Goal: Register for event/course

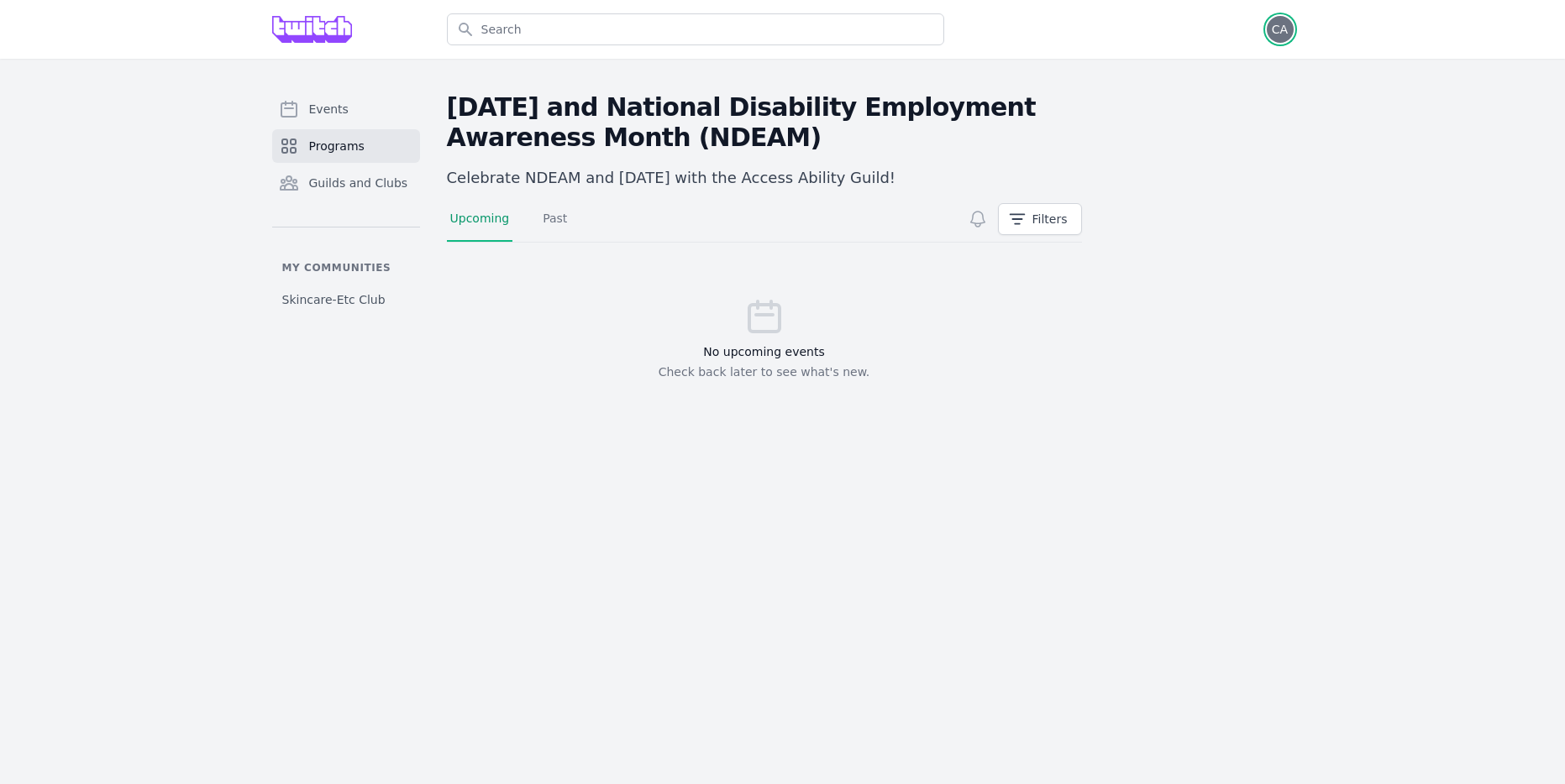
click at [1275, 33] on span "CA" at bounding box center [1279, 29] width 16 height 12
click at [323, 41] on img at bounding box center [312, 28] width 81 height 27
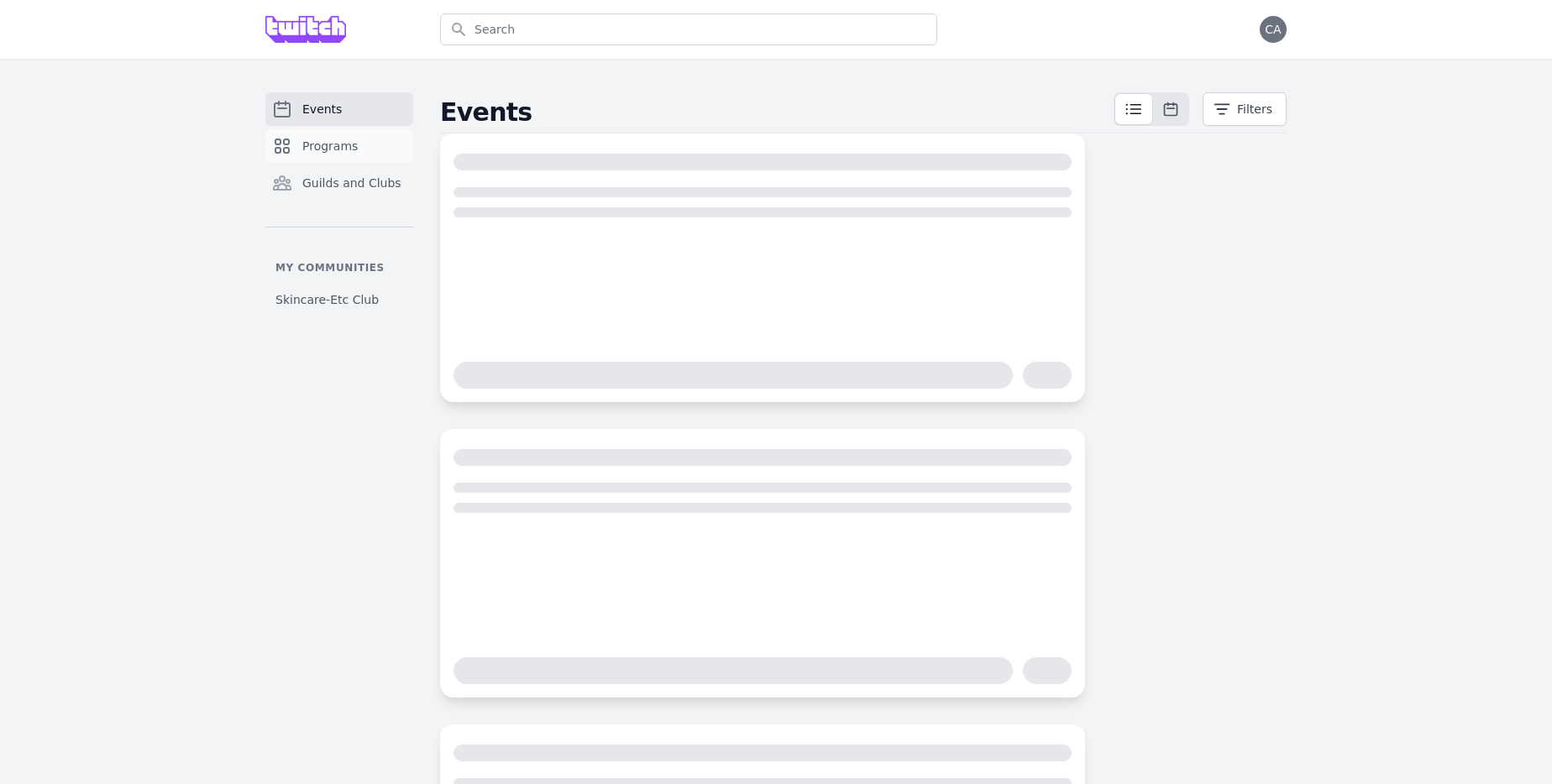
click at [328, 134] on link "Programs" at bounding box center [340, 145] width 148 height 34
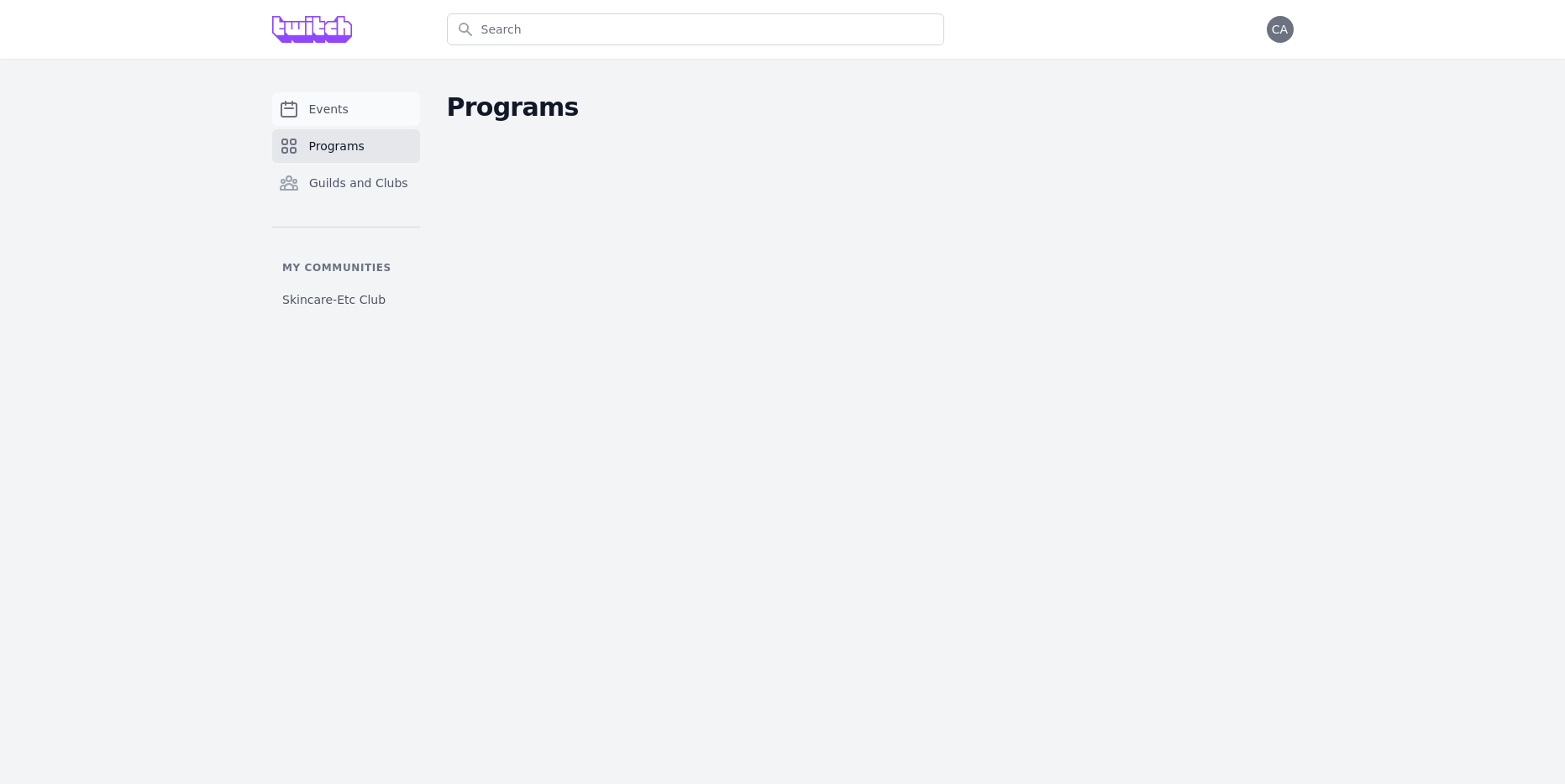
click at [361, 116] on link "Events" at bounding box center [346, 109] width 148 height 34
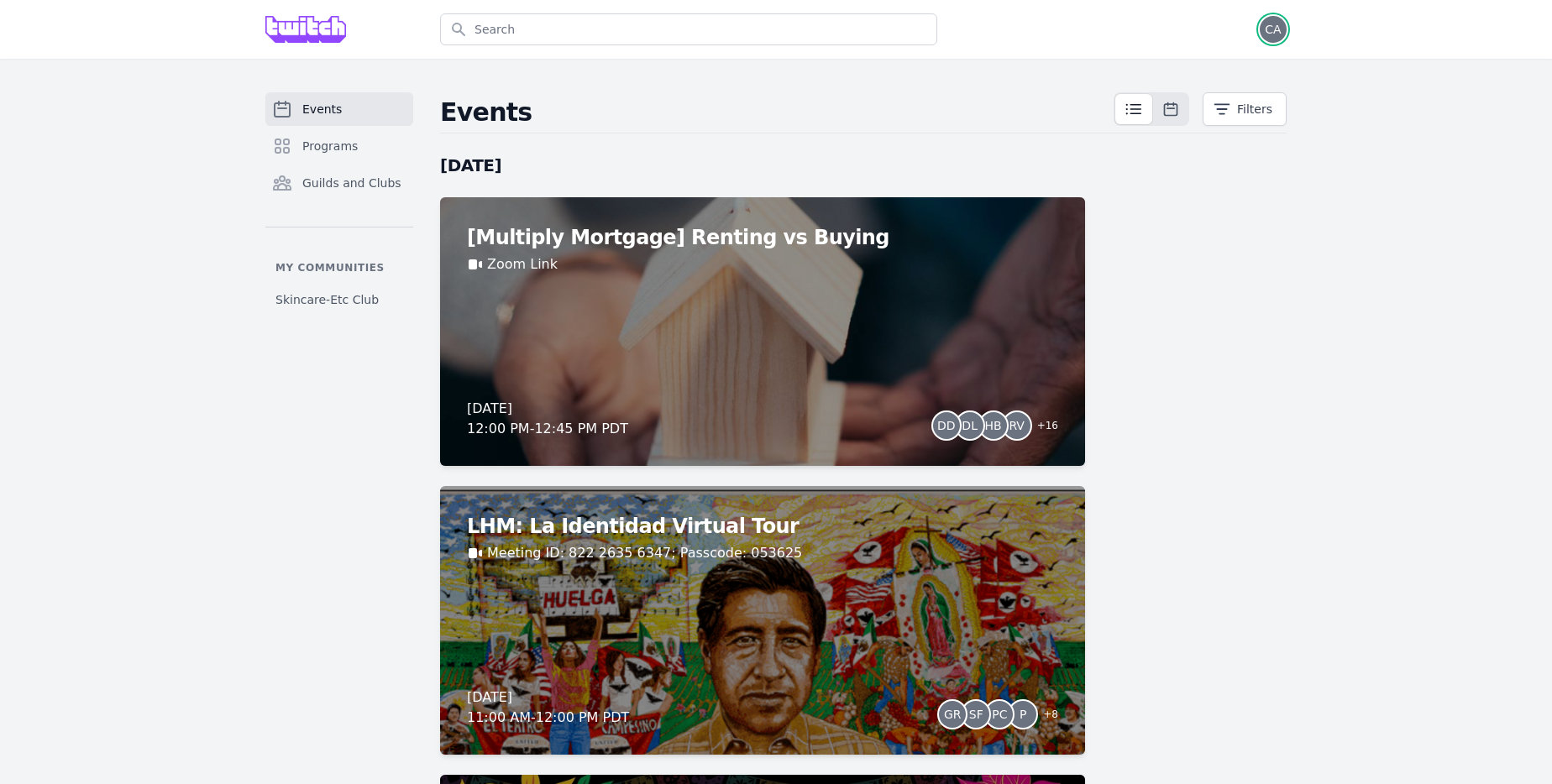
click at [1274, 30] on span "CA" at bounding box center [1272, 29] width 16 height 12
click at [1244, 107] on button "Filters" at bounding box center [1245, 109] width 84 height 34
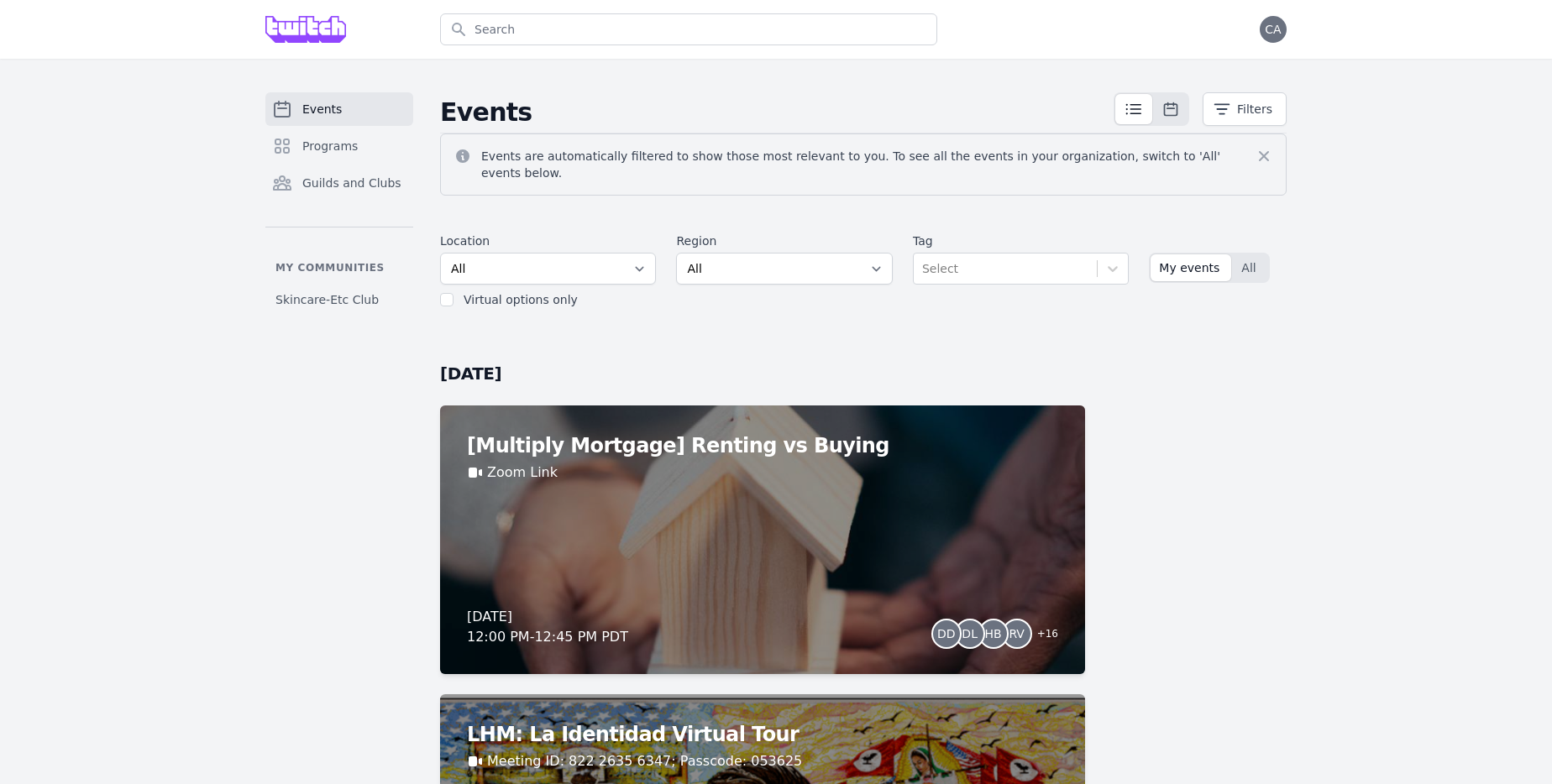
click at [494, 293] on label "Virtual options only" at bounding box center [521, 299] width 114 height 14
click at [445, 293] on input "checkbox" at bounding box center [447, 299] width 14 height 14
checkbox input "true"
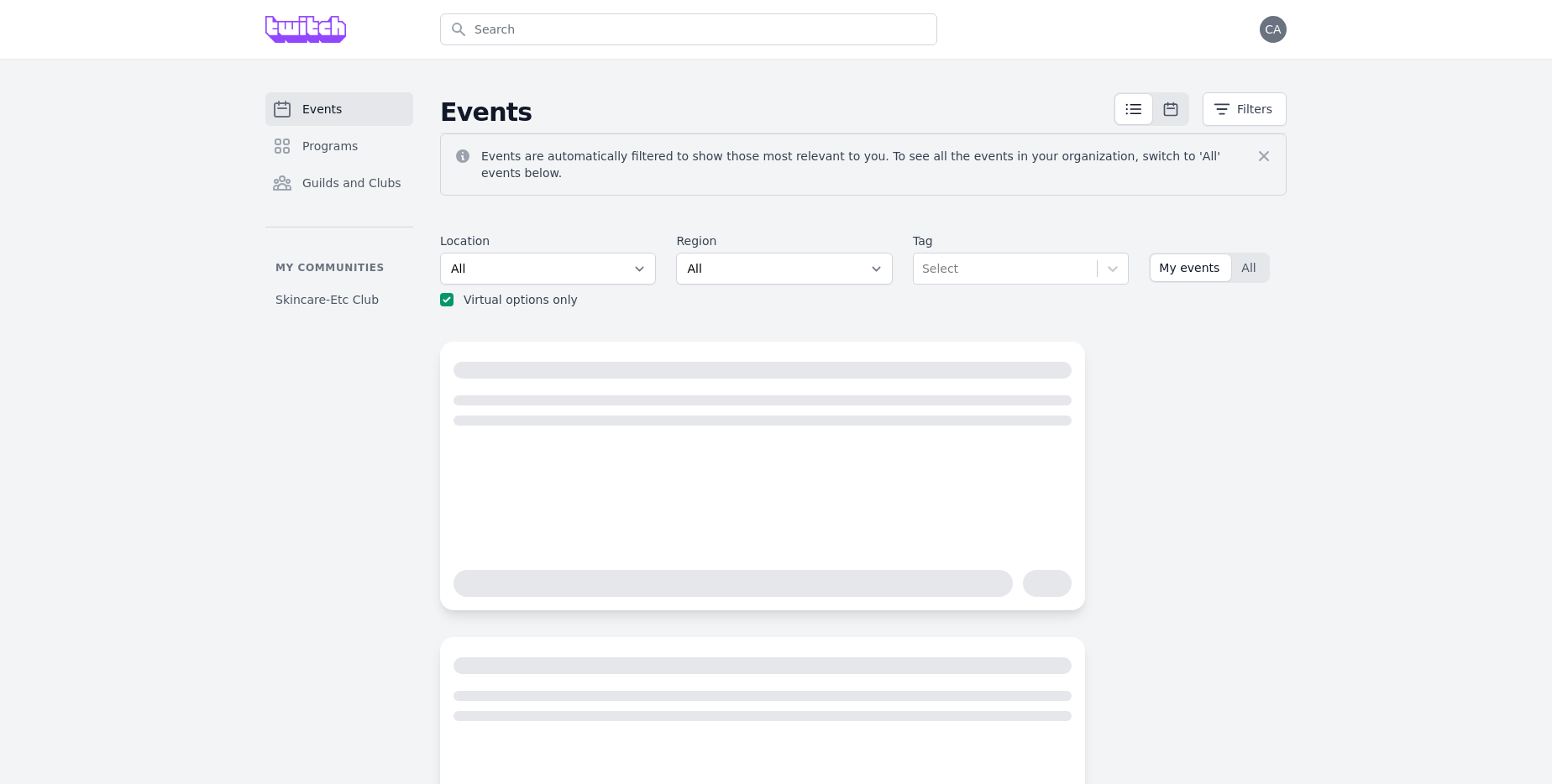
click at [1350, 318] on div "Events Programs Guilds and Clubs My communities Skincare-Etc Club Events Filter…" at bounding box center [776, 647] width 1552 height 1176
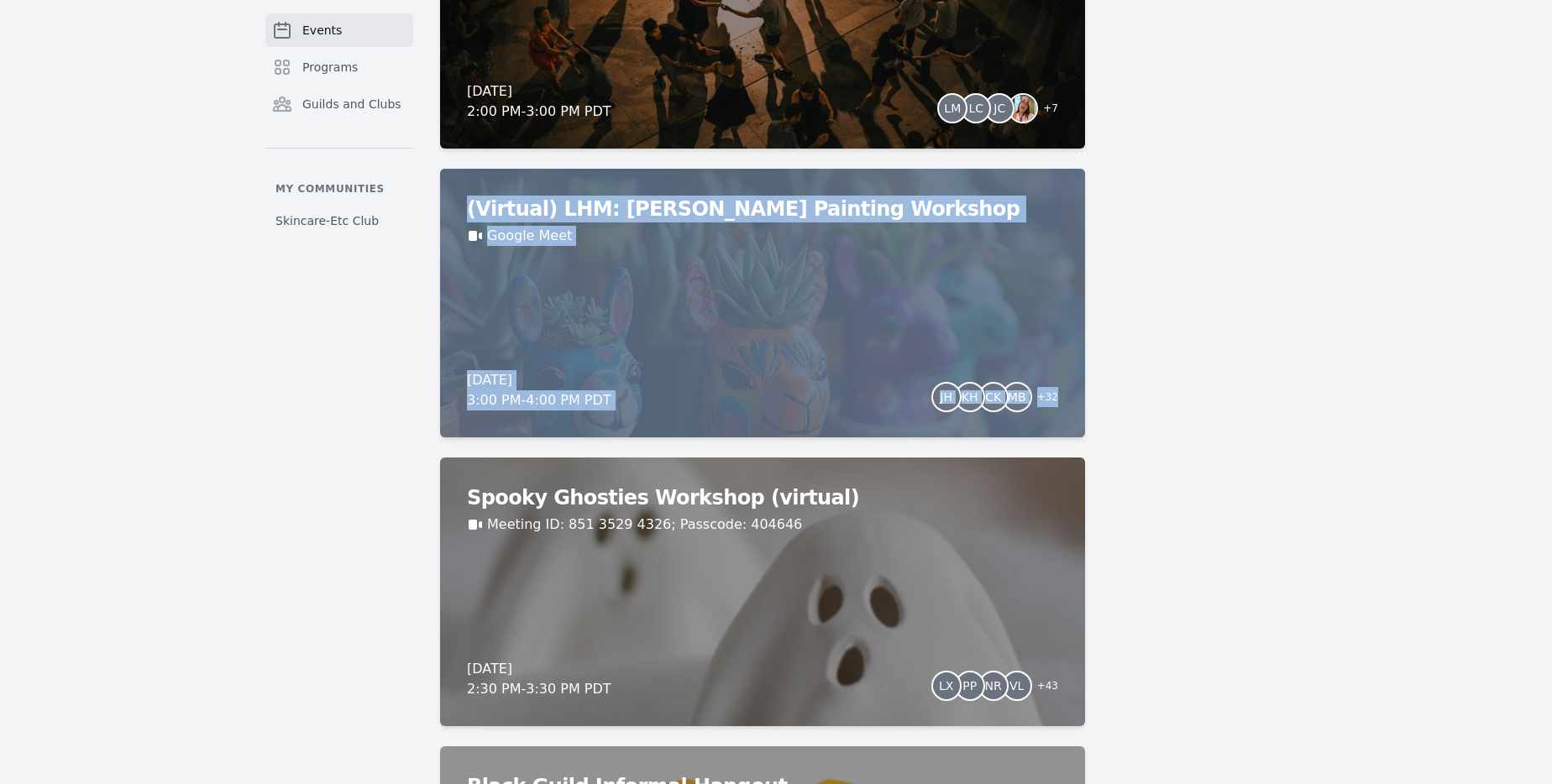
scroll to position [1763, 0]
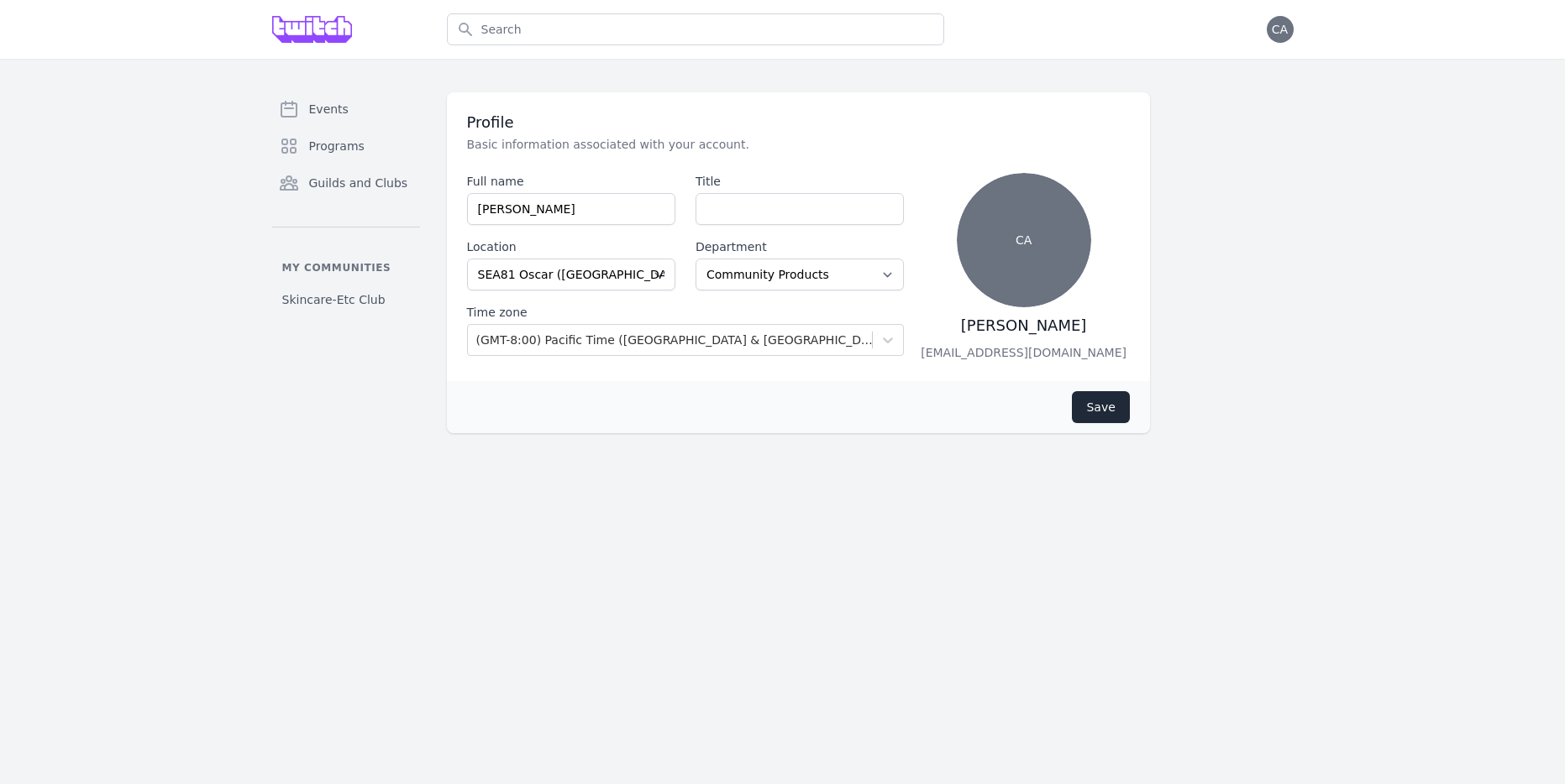
select select "32"
select select "Community Products"
click at [323, 102] on span "Events" at bounding box center [329, 109] width 39 height 16
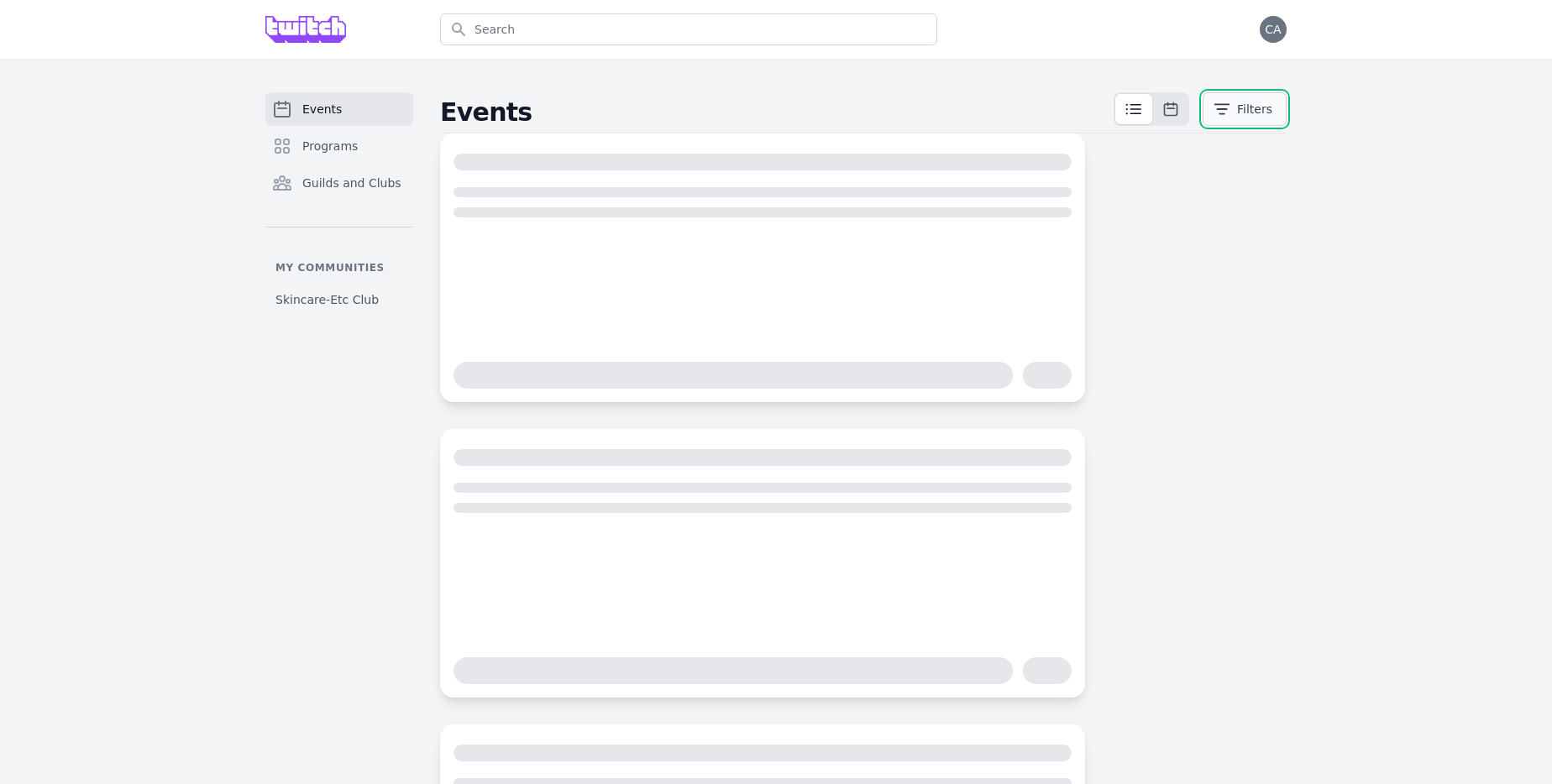
click at [1231, 107] on icon "button" at bounding box center [1222, 109] width 16 height 16
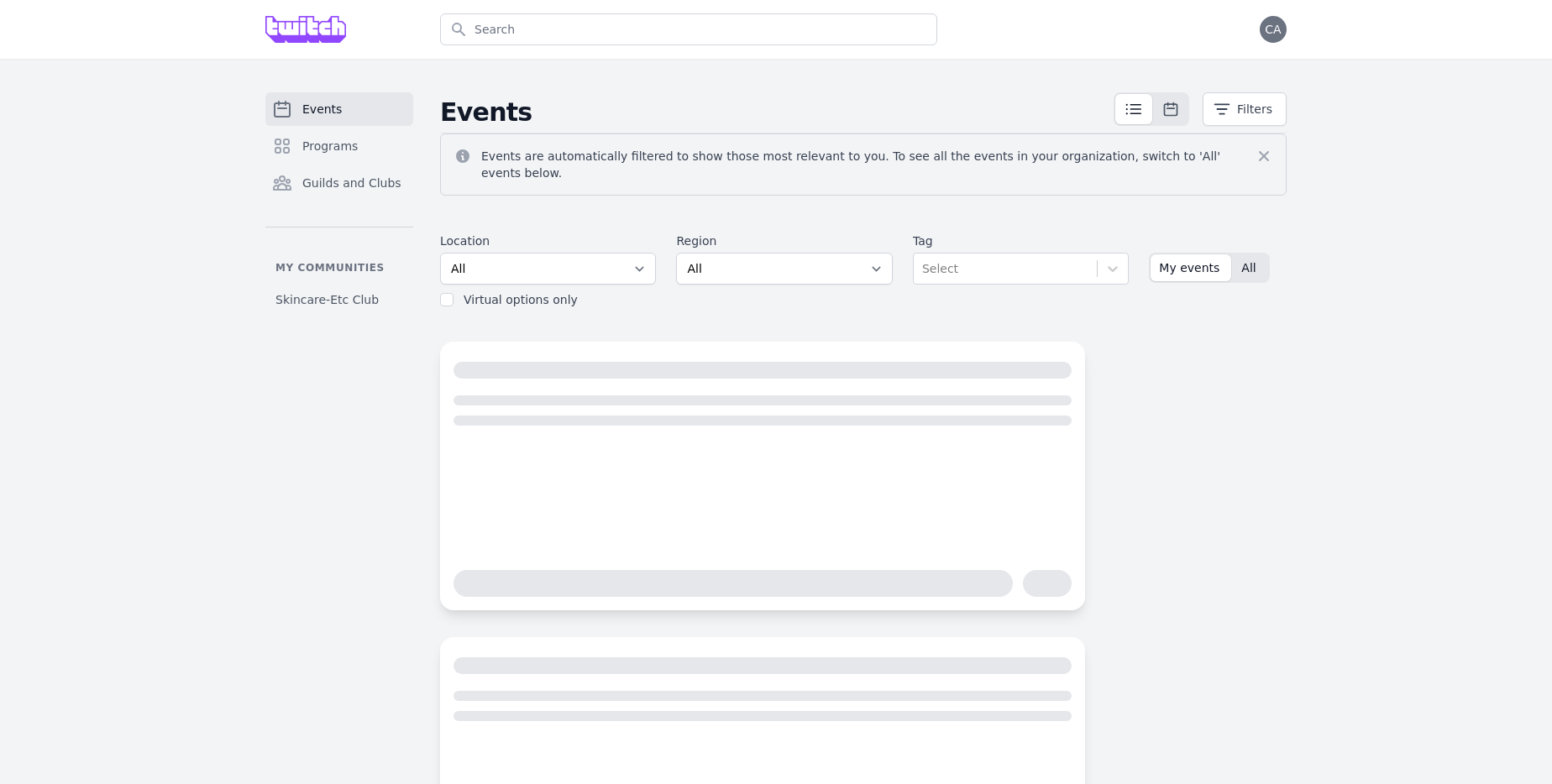
click at [1168, 260] on span "My events" at bounding box center [1190, 268] width 60 height 16
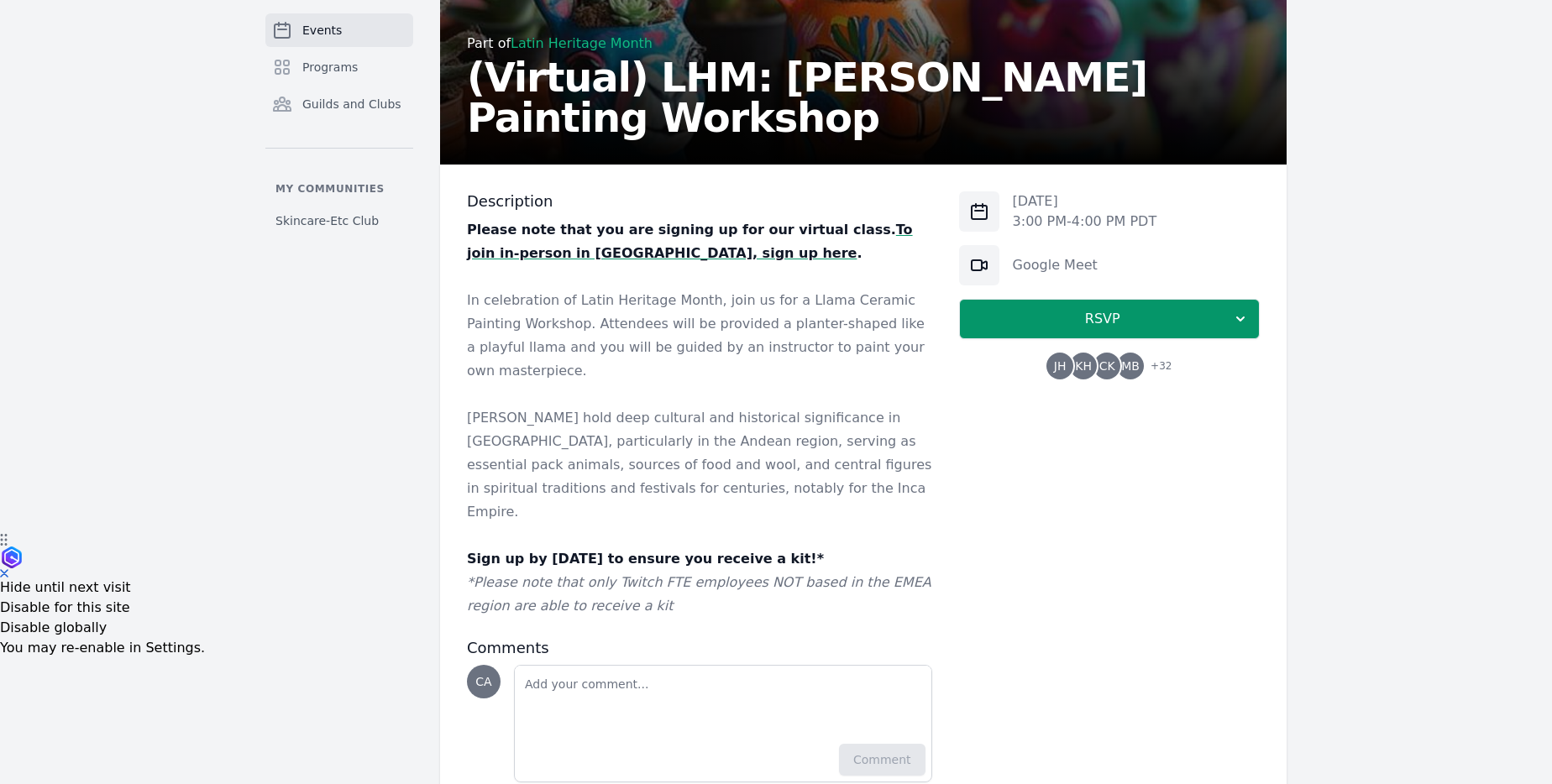
scroll to position [262, 0]
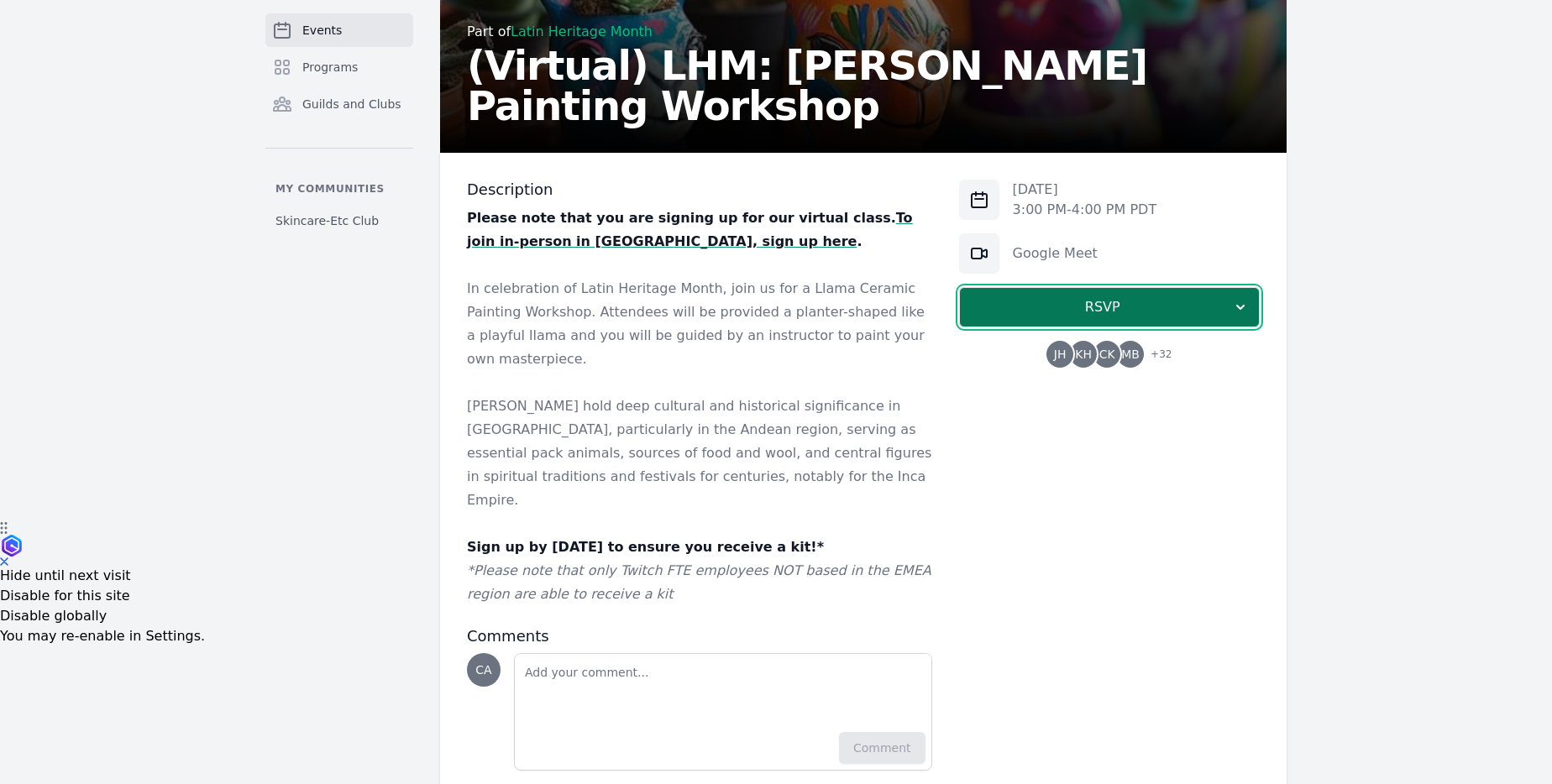
click at [1114, 305] on span "RSVP" at bounding box center [1103, 307] width 259 height 20
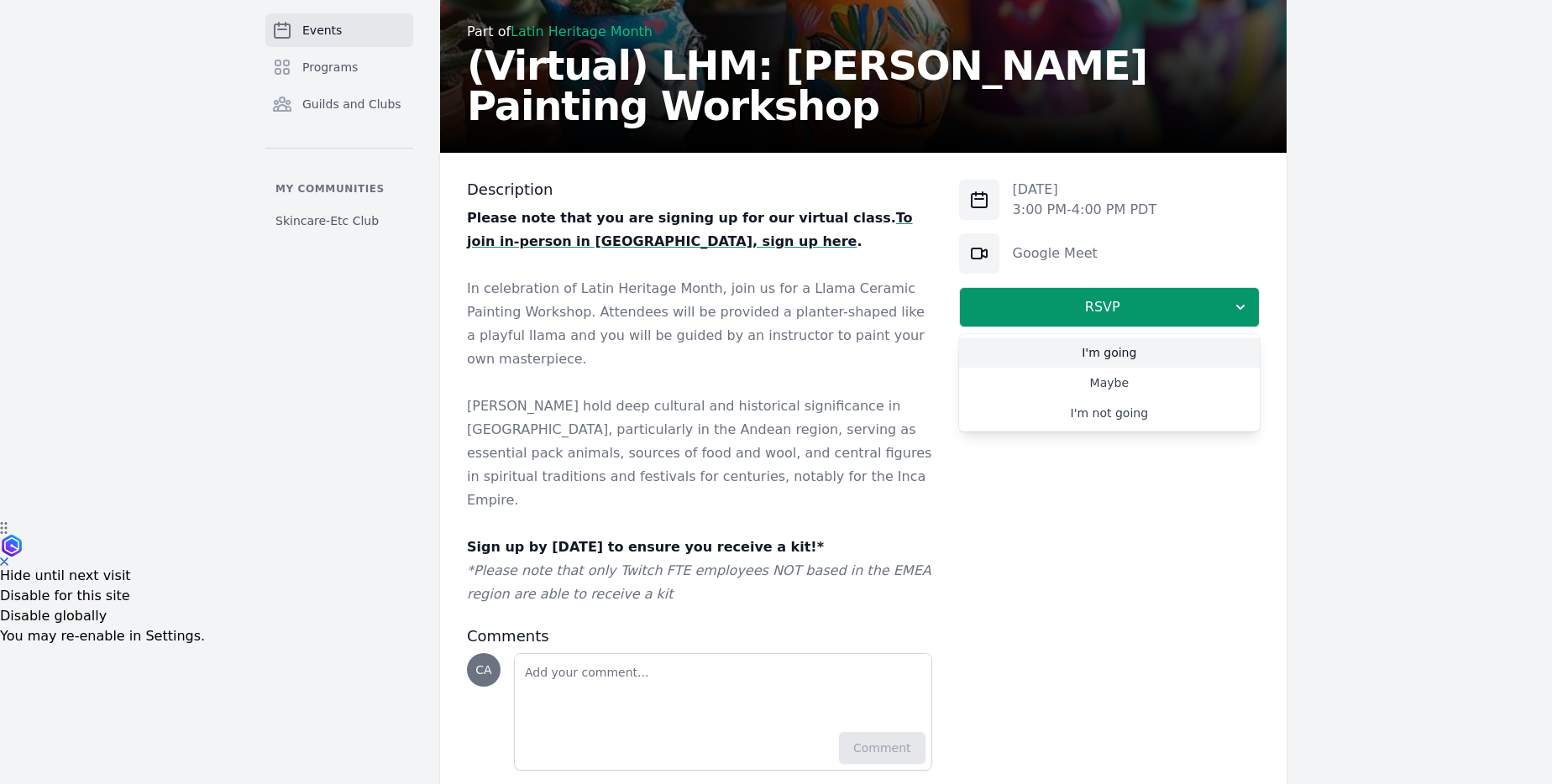
click at [1119, 360] on link "I'm going" at bounding box center [1109, 352] width 301 height 30
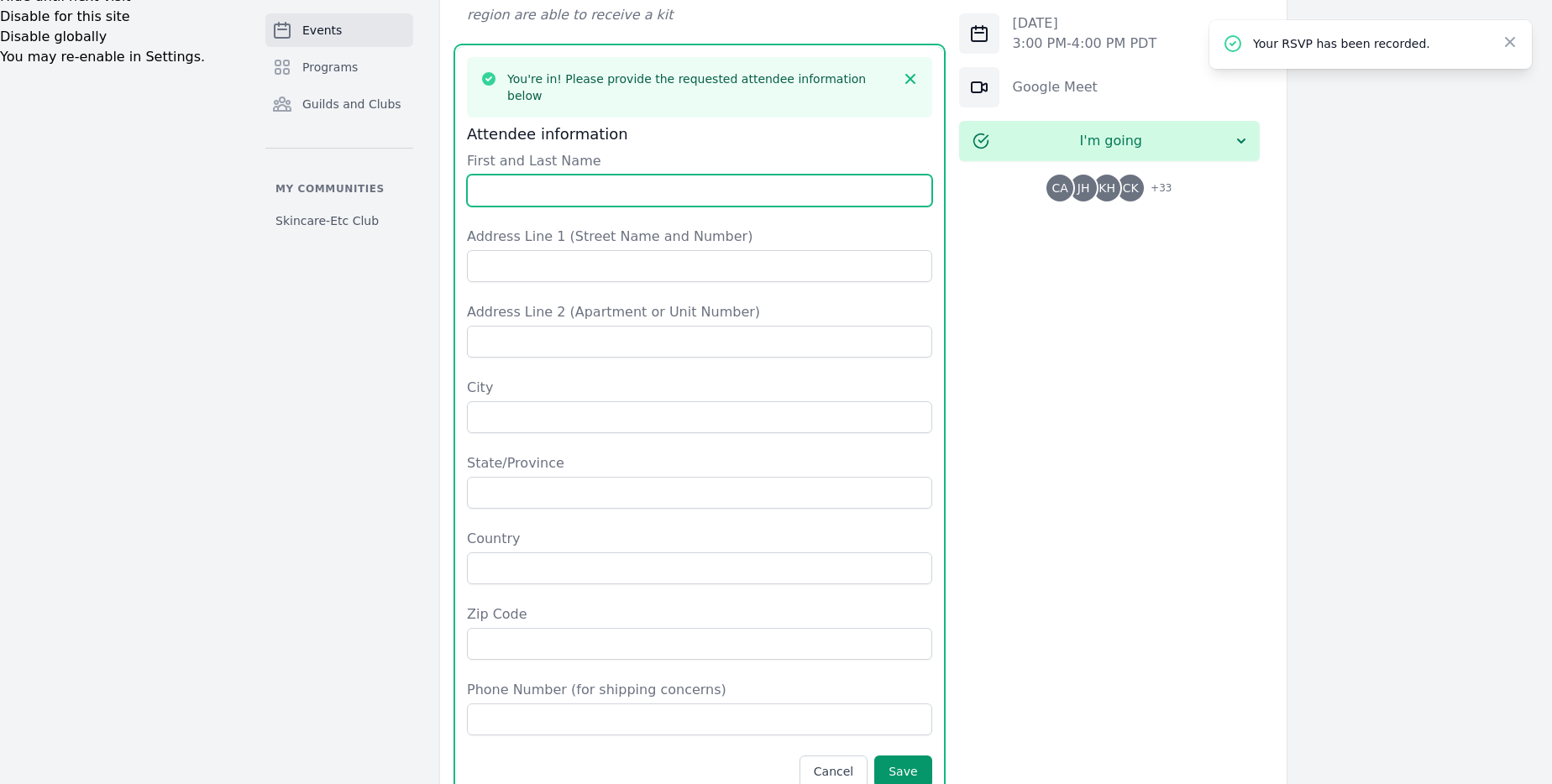
click at [605, 175] on input "First and Last Name" at bounding box center [699, 190] width 466 height 32
click at [563, 175] on input "Chloe" at bounding box center [699, 190] width 466 height 32
type input "Arluck"
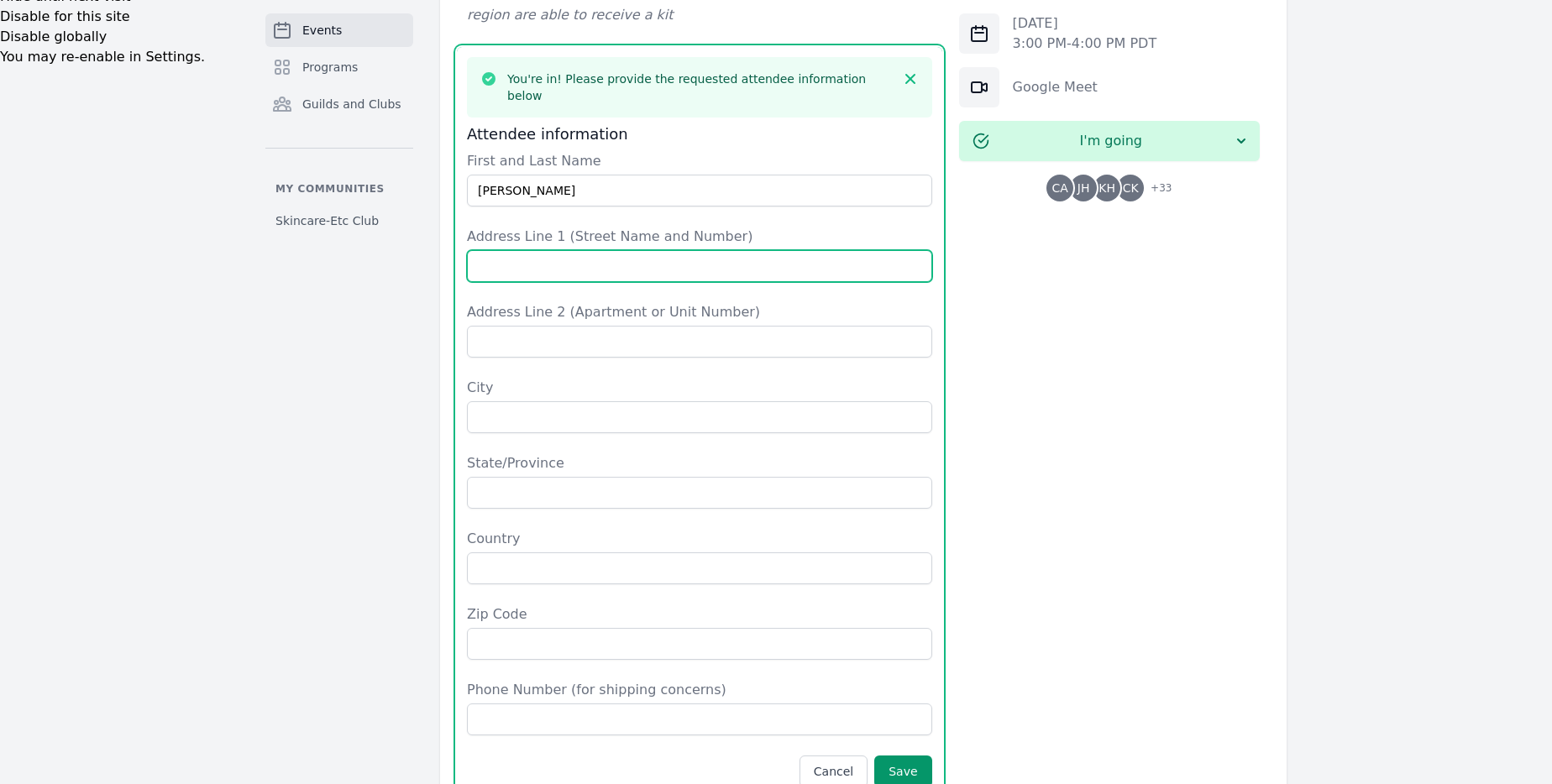
type input "1717 N Bayshore Dr Apt 3351"
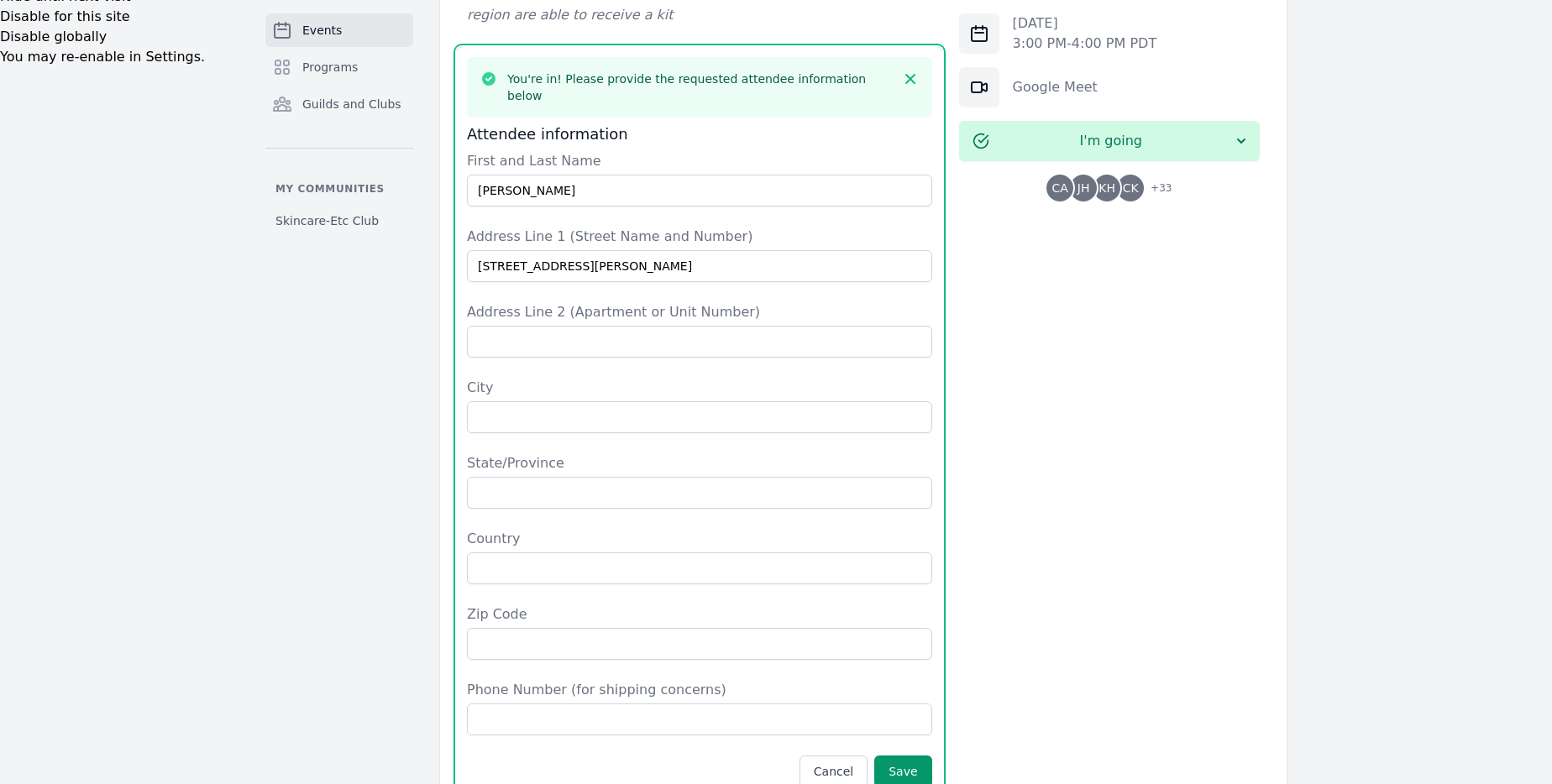
type input "Miami"
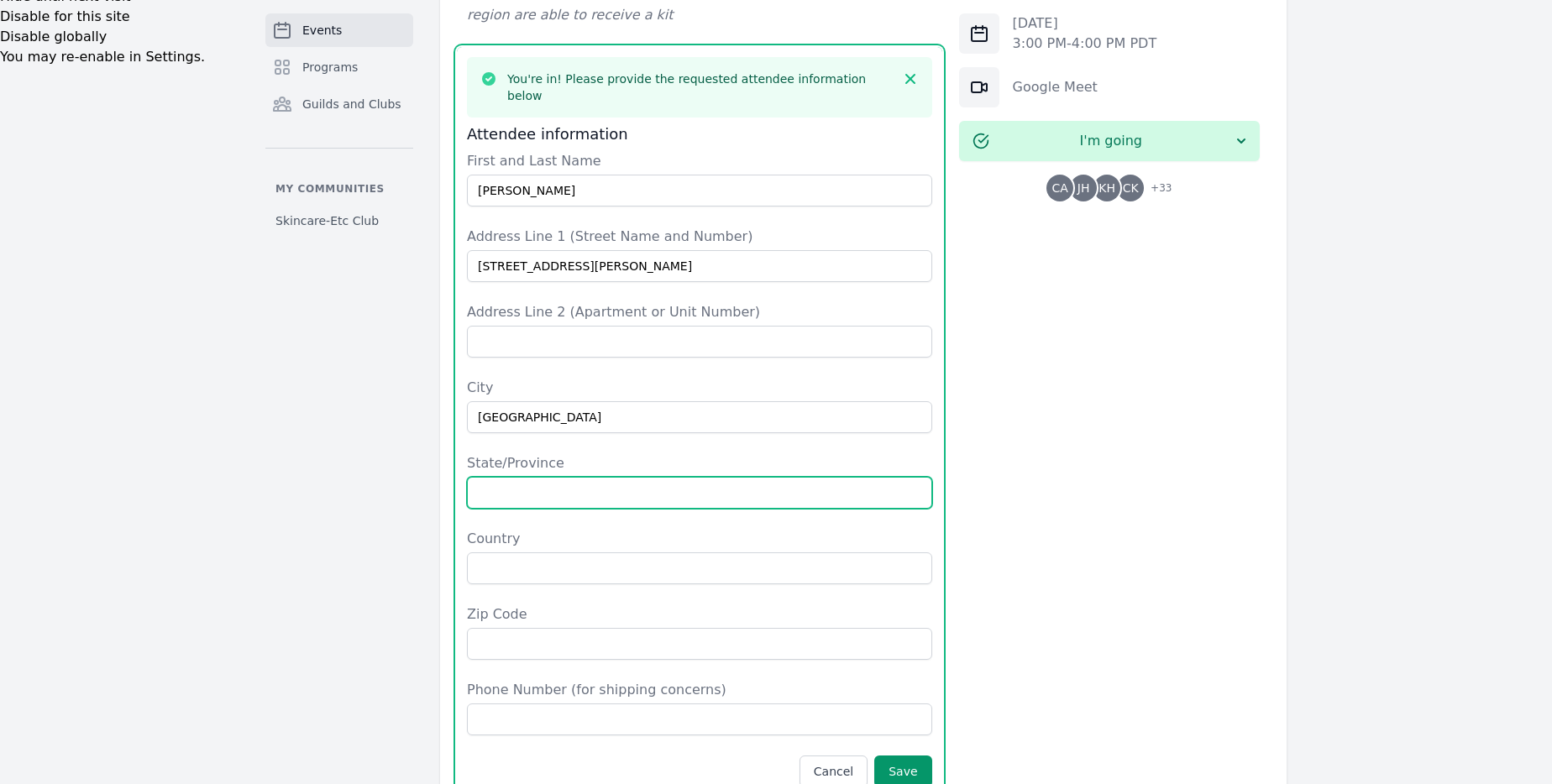
type input "Florida"
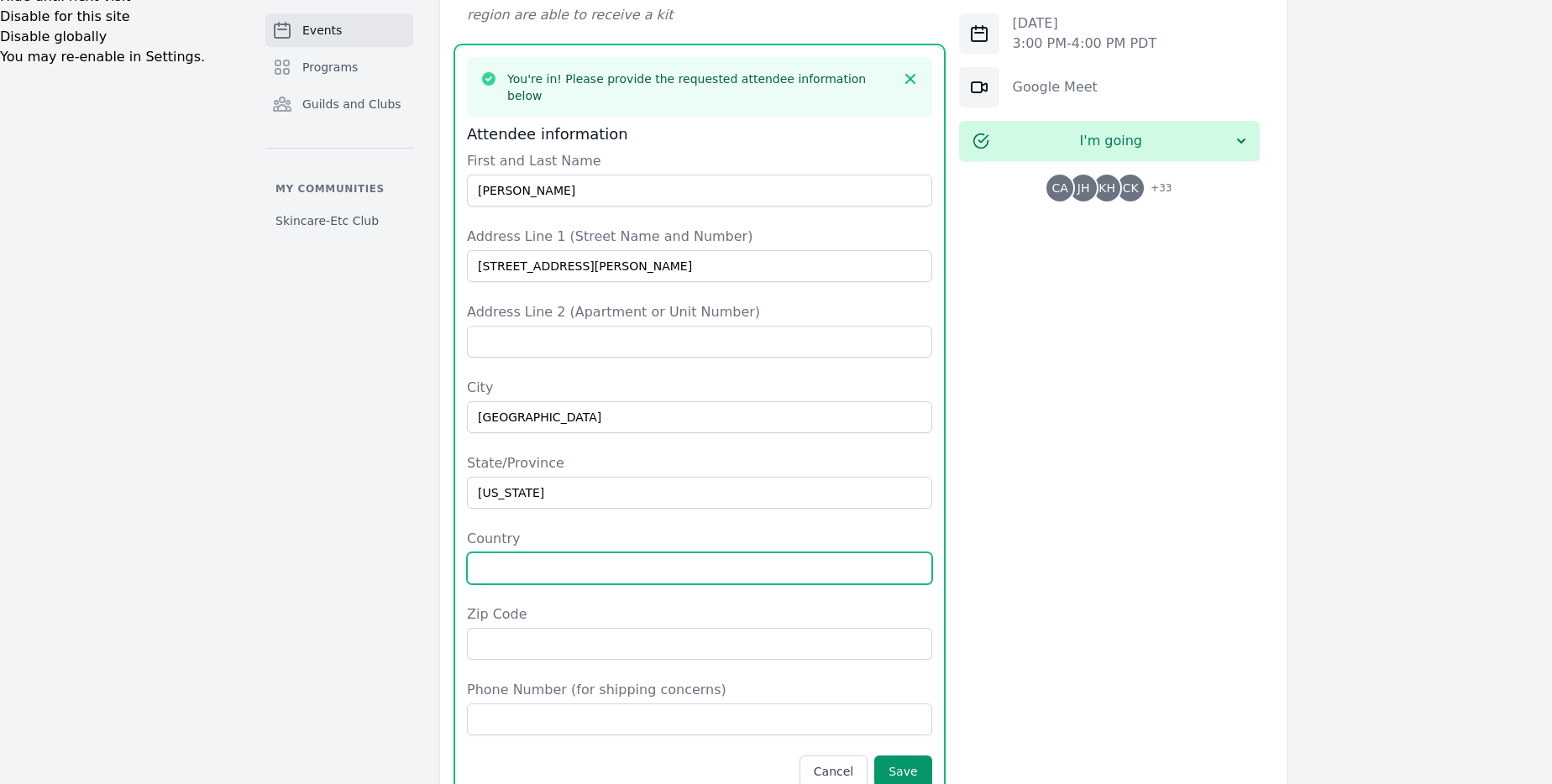
type input "United States"
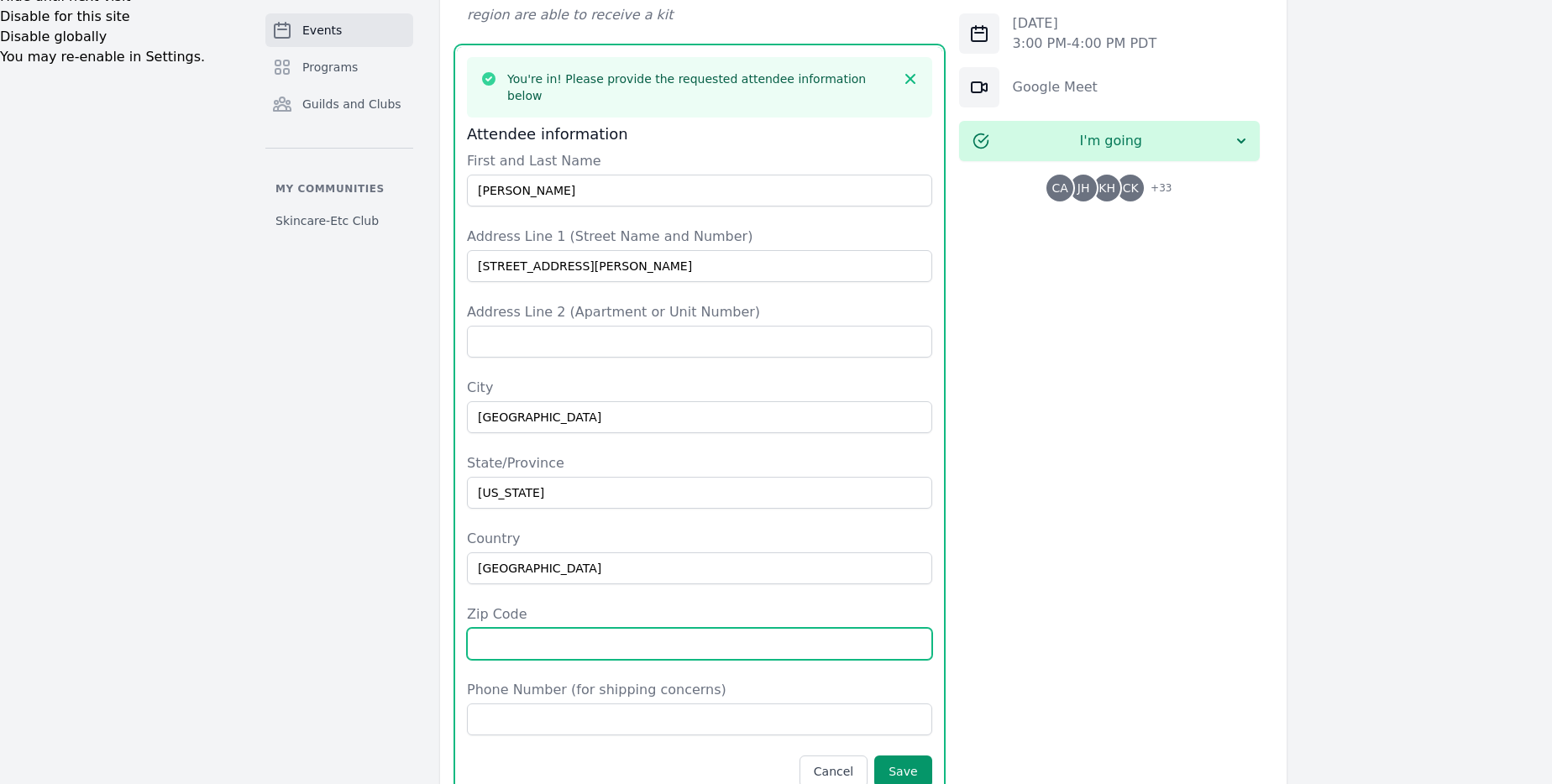
type input "33132"
type input "6097039507"
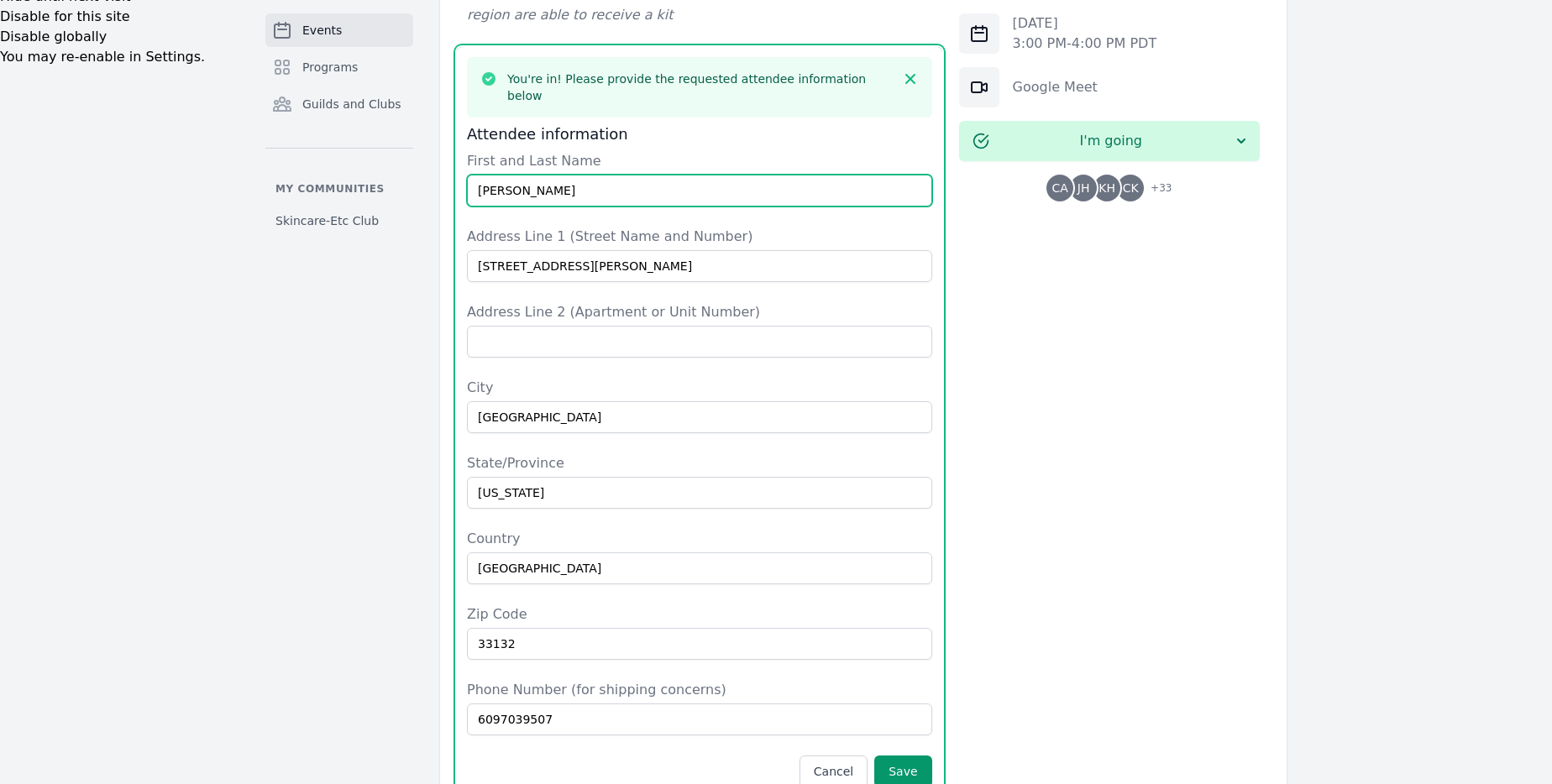
click at [476, 175] on input "Arluck" at bounding box center [699, 190] width 466 height 32
type input "Chloe Arluck"
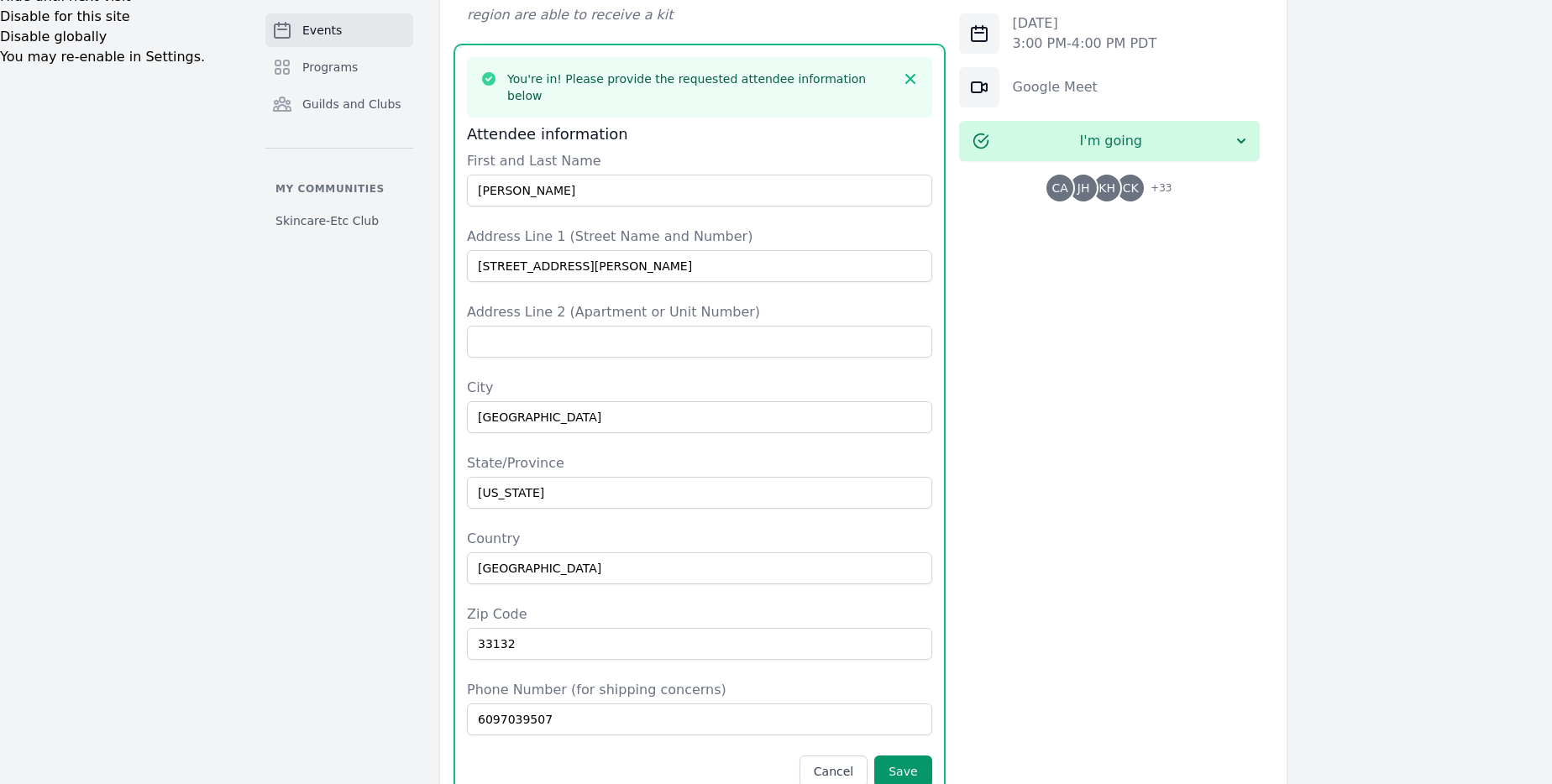
click at [275, 334] on div "Events Programs Guilds and Clubs My communities Skincare-Etc Club" at bounding box center [340, 120] width 148 height 1738
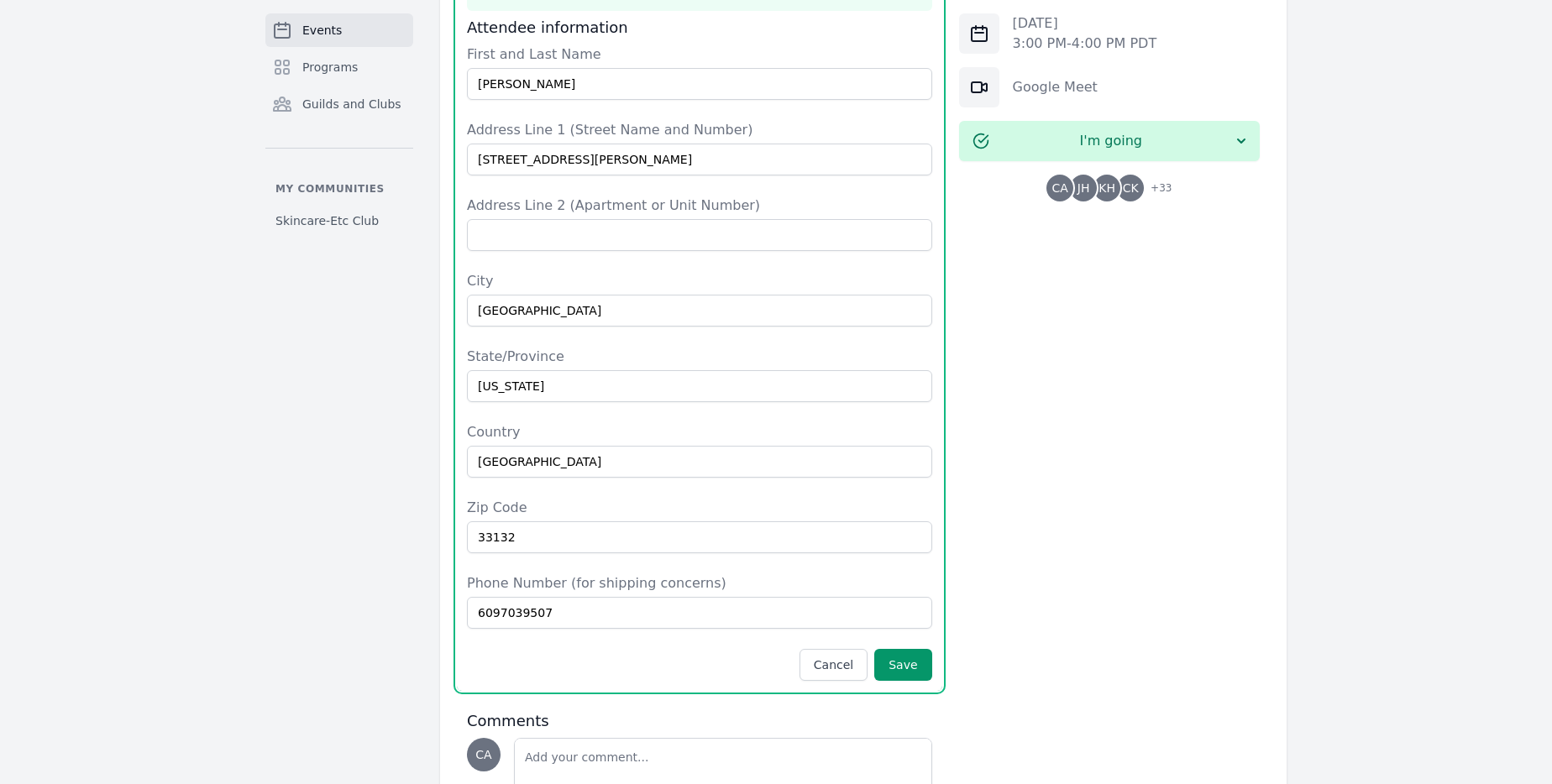
scroll to position [1016, 0]
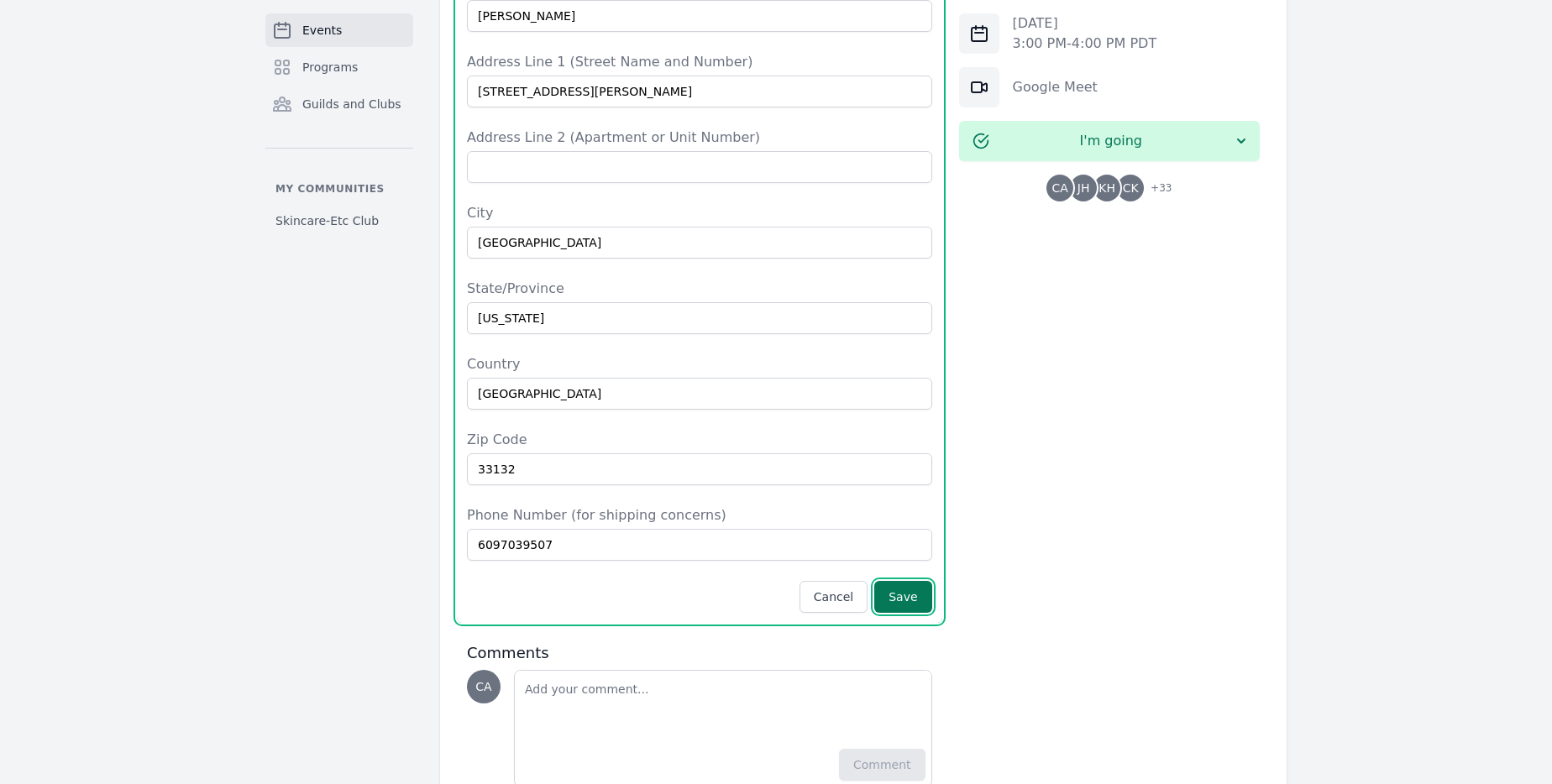
click at [915, 581] on button "Save" at bounding box center [903, 596] width 57 height 32
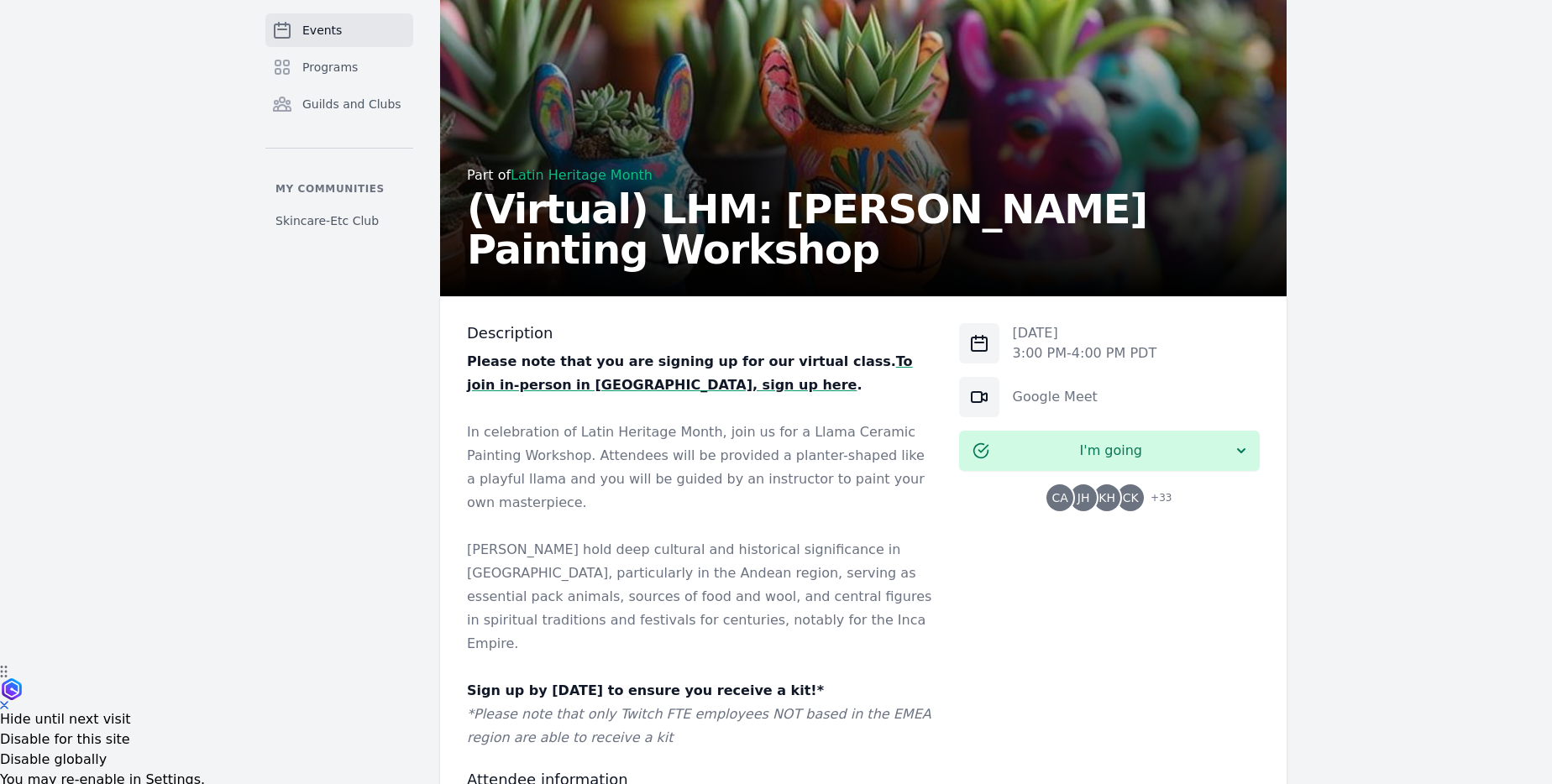
scroll to position [0, 0]
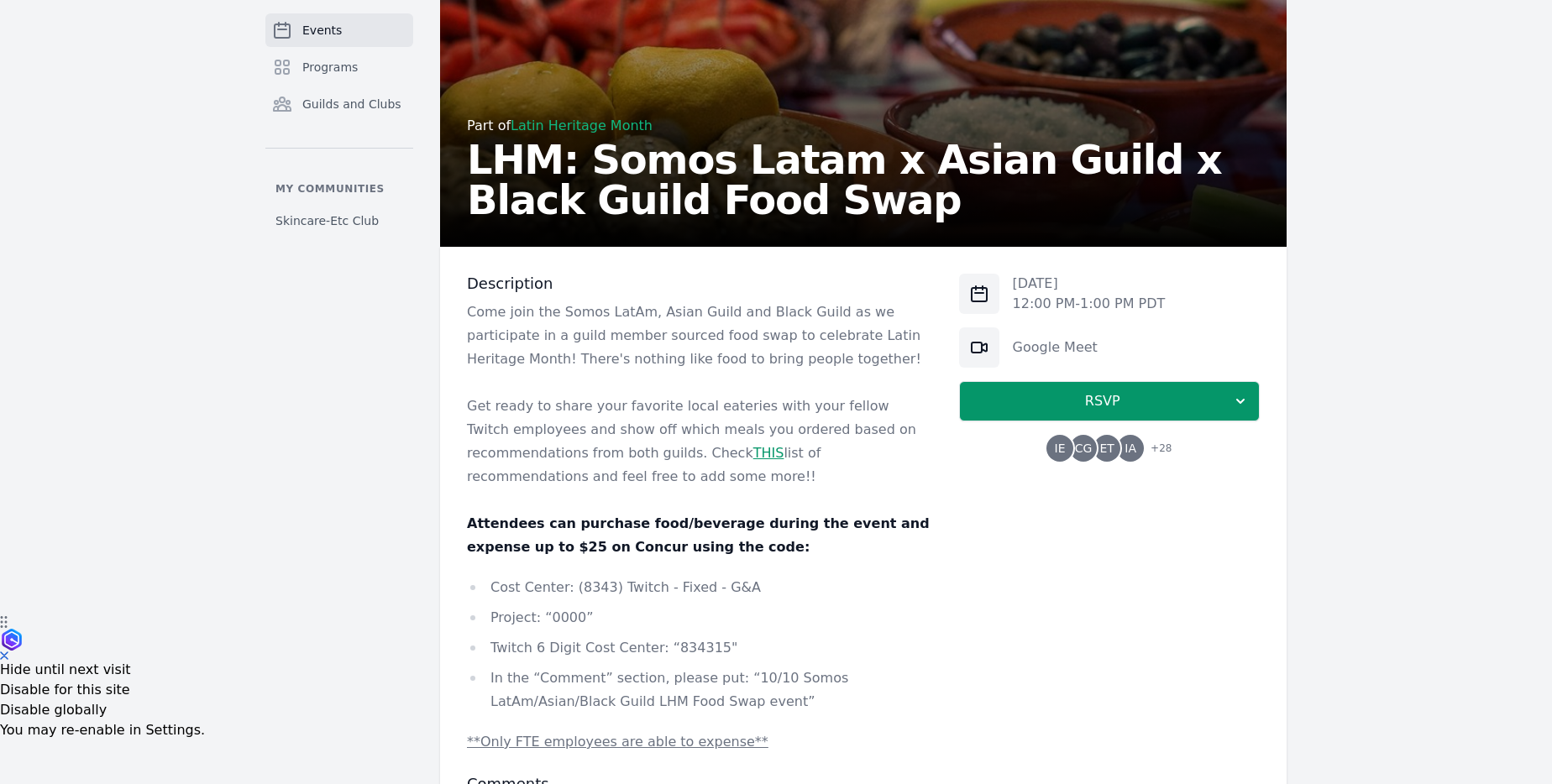
scroll to position [262, 0]
